Goal: Navigation & Orientation: Understand site structure

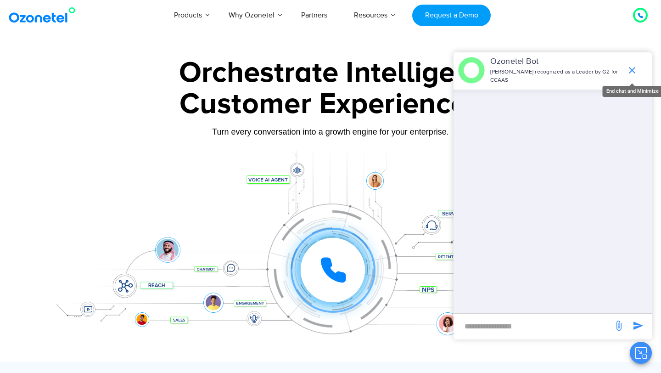
click at [630, 67] on icon "end chat or minimize" at bounding box center [631, 70] width 11 height 11
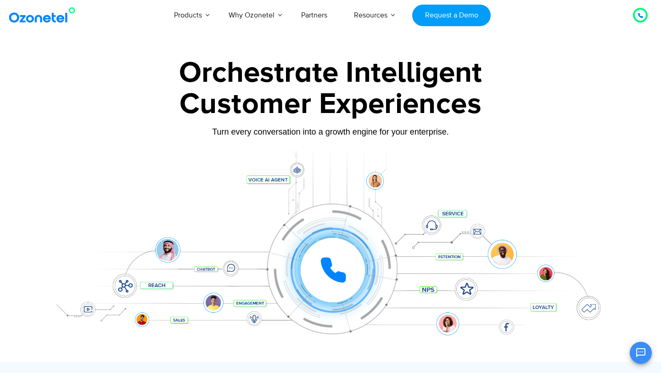
click at [324, 261] on icon at bounding box center [333, 269] width 23 height 23
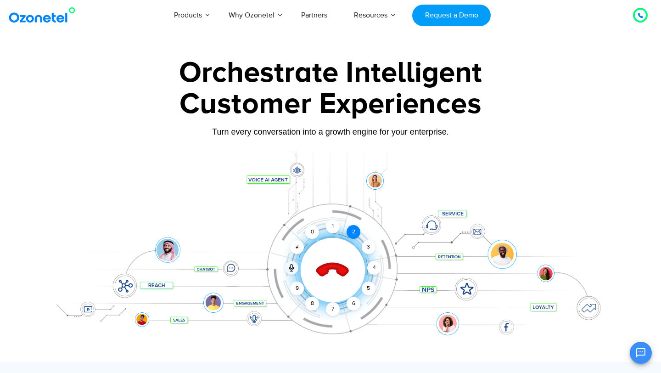
click at [352, 232] on div "2" at bounding box center [353, 232] width 14 height 14
click at [334, 229] on div "1" at bounding box center [333, 226] width 14 height 14
click at [339, 258] on icon at bounding box center [332, 270] width 39 height 39
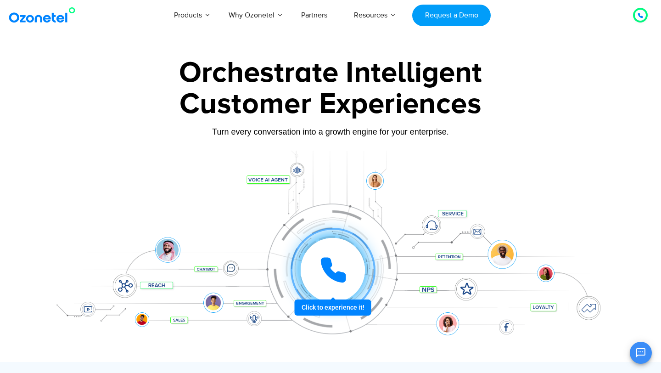
click at [334, 258] on icon at bounding box center [333, 270] width 28 height 28
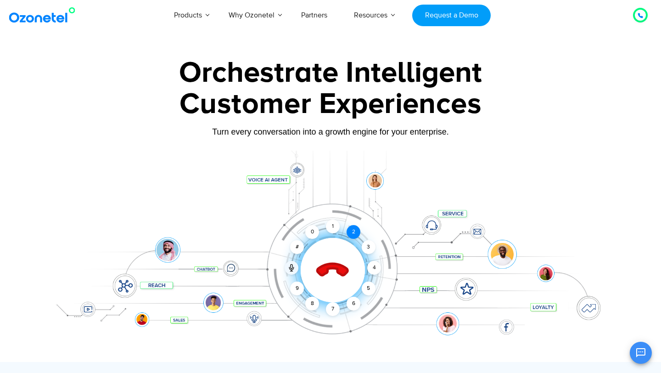
click at [351, 233] on div "2" at bounding box center [353, 232] width 14 height 14
click at [334, 228] on div "1" at bounding box center [333, 226] width 14 height 14
click at [341, 276] on icon at bounding box center [332, 270] width 39 height 39
